Goal: Task Accomplishment & Management: Manage account settings

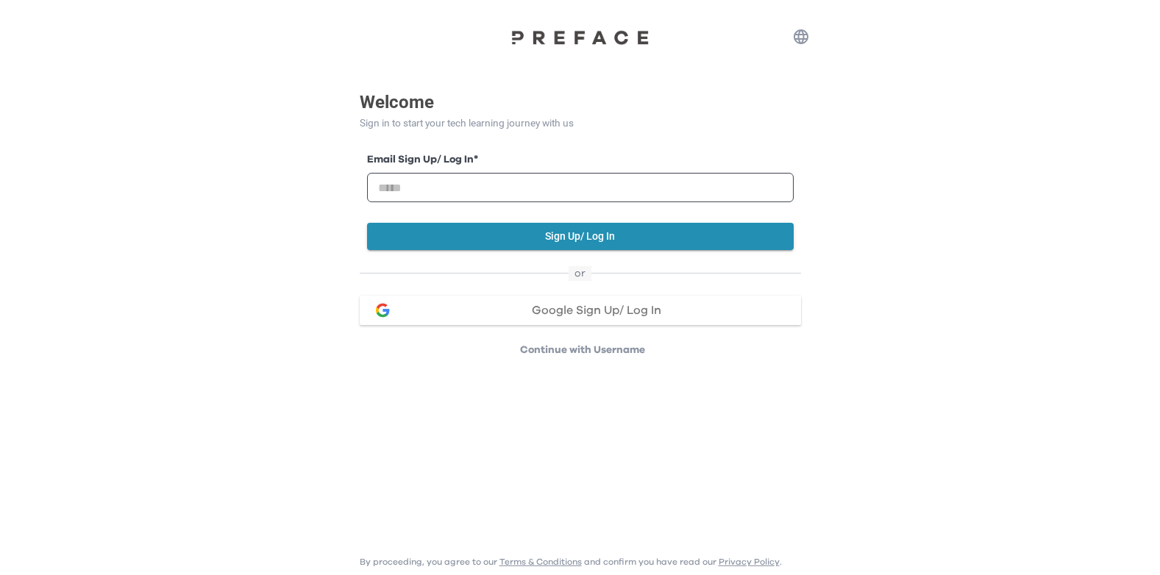
click at [585, 313] on span "Google Sign Up/ Log In" at bounding box center [596, 311] width 129 height 12
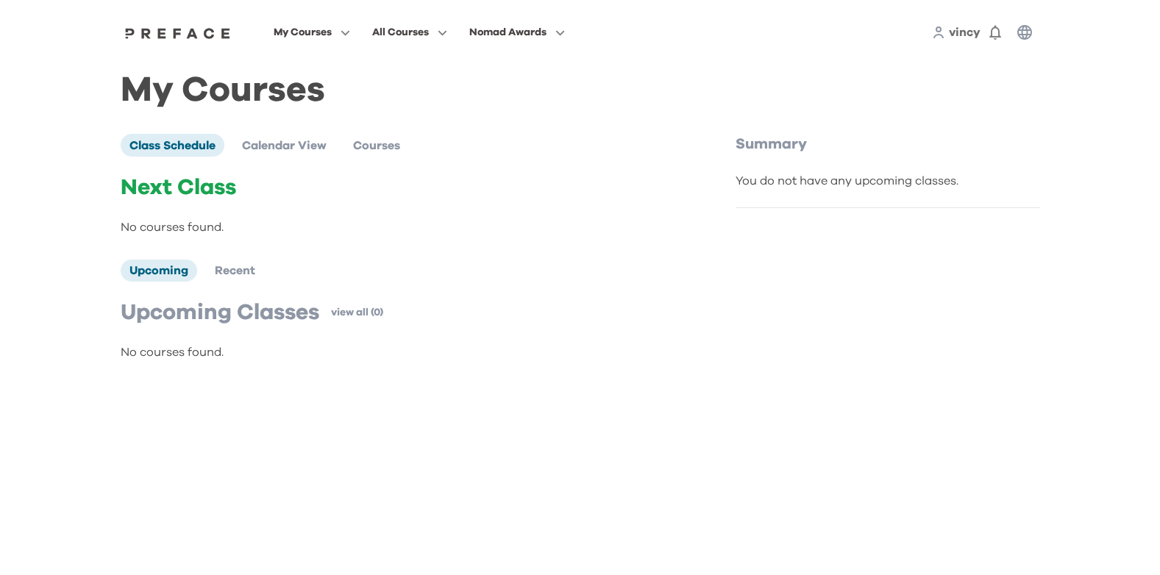
click at [1127, 128] on div "My Courses All Courses Nomad Awards vincy 0 My Courses Class Schedule Calendar …" at bounding box center [580, 196] width 1160 height 392
drag, startPoint x: 1132, startPoint y: 0, endPoint x: 589, endPoint y: 88, distance: 549.8
click at [589, 88] on h1 "My Courses" at bounding box center [580, 90] width 919 height 16
click at [971, 36] on span "vincy" at bounding box center [965, 32] width 32 height 12
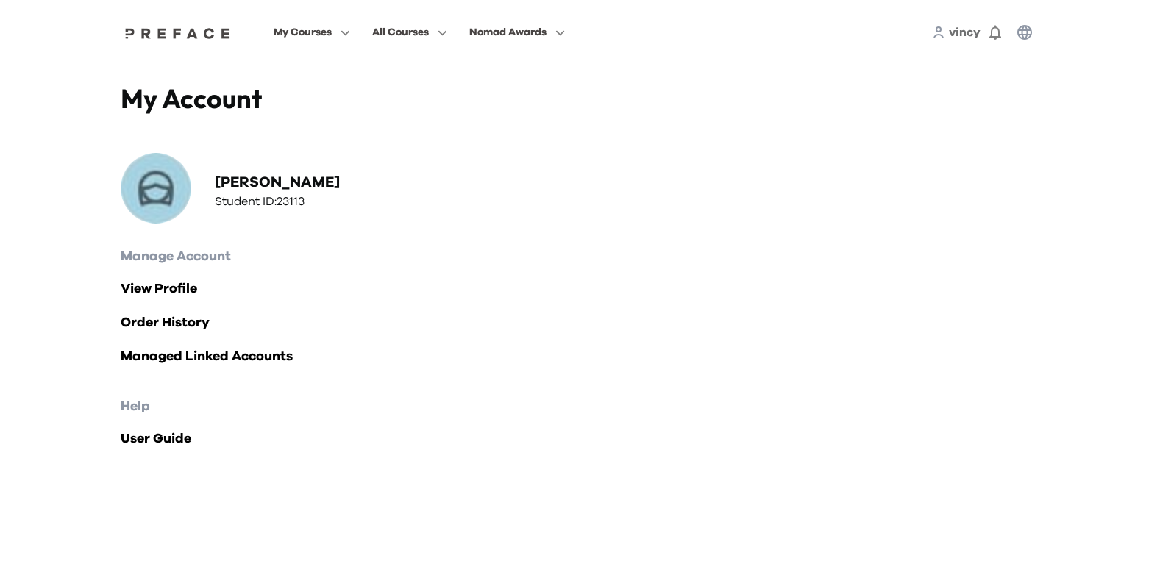
click at [1028, 34] on icon "button" at bounding box center [1024, 32] width 15 height 15
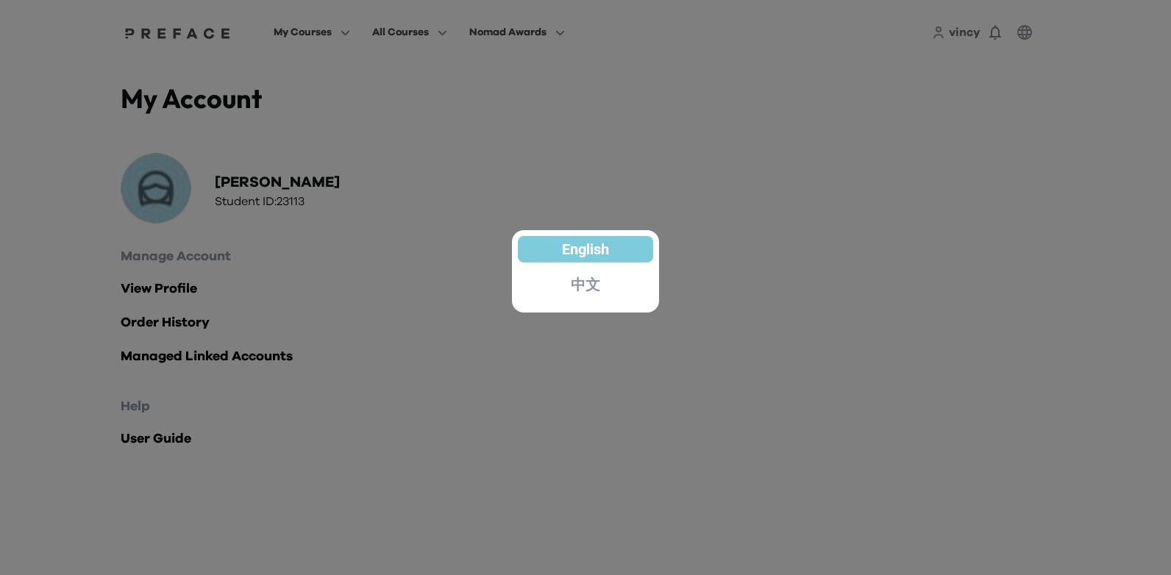
click at [889, 105] on div at bounding box center [585, 287] width 1171 height 575
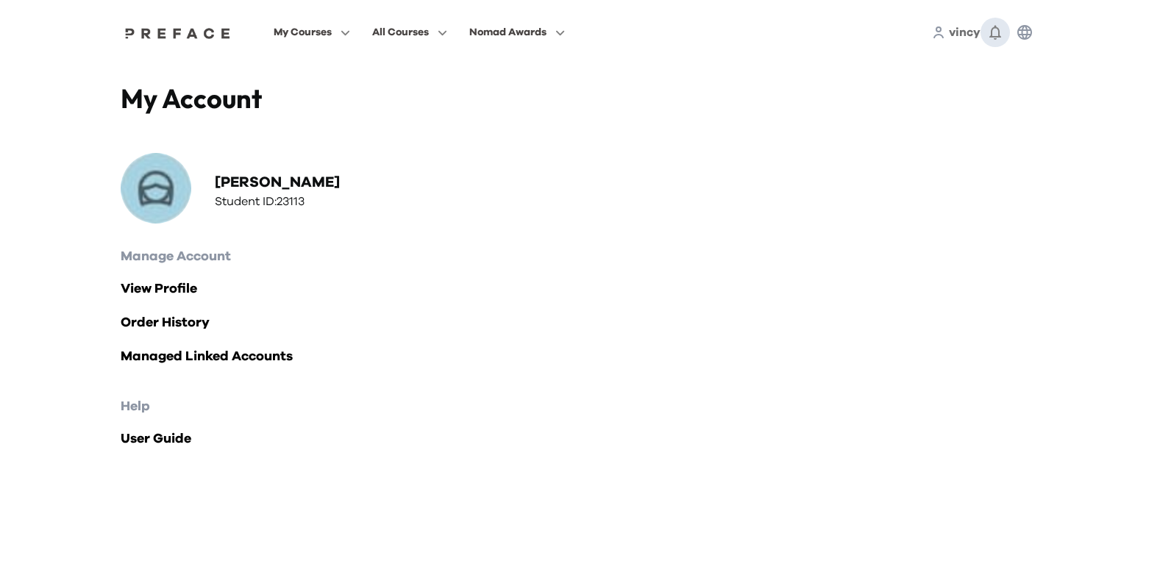
click at [999, 35] on icon "button" at bounding box center [995, 33] width 12 height 15
click at [881, 260] on h2 "Manage Account" at bounding box center [580, 256] width 919 height 21
click at [519, 237] on div "My Account vincy chan Student ID: 23113 Manage Account View Profile Order Histo…" at bounding box center [580, 281] width 941 height 432
click at [972, 300] on div "View Profile Order History Managed Linked Accounts" at bounding box center [580, 323] width 919 height 88
